Goal: Navigation & Orientation: Find specific page/section

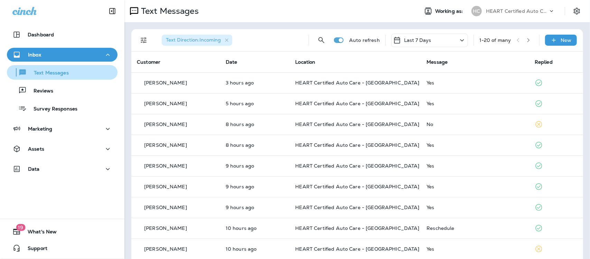
click at [57, 69] on div "Text Messages" at bounding box center [39, 72] width 59 height 10
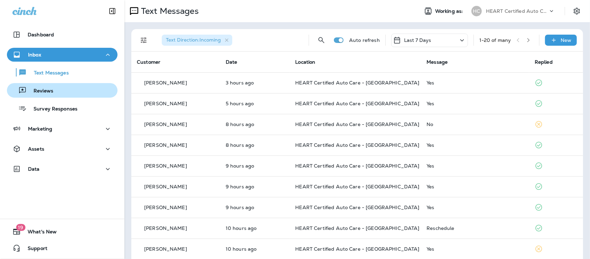
click at [48, 90] on p "Reviews" at bounding box center [40, 91] width 27 height 7
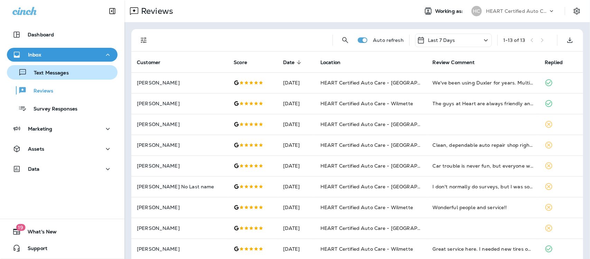
click at [54, 72] on p "Text Messages" at bounding box center [48, 73] width 42 height 7
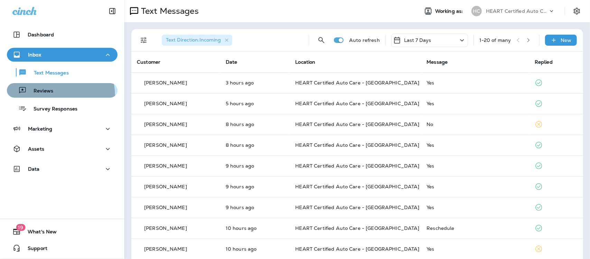
click at [48, 96] on button "Reviews" at bounding box center [62, 90] width 111 height 15
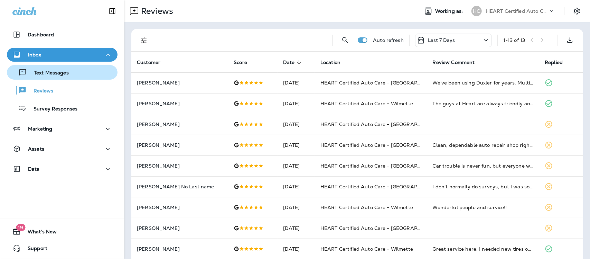
click at [47, 71] on p "Text Messages" at bounding box center [48, 73] width 42 height 7
